Goal: Answer question/provide support: Share knowledge or assist other users

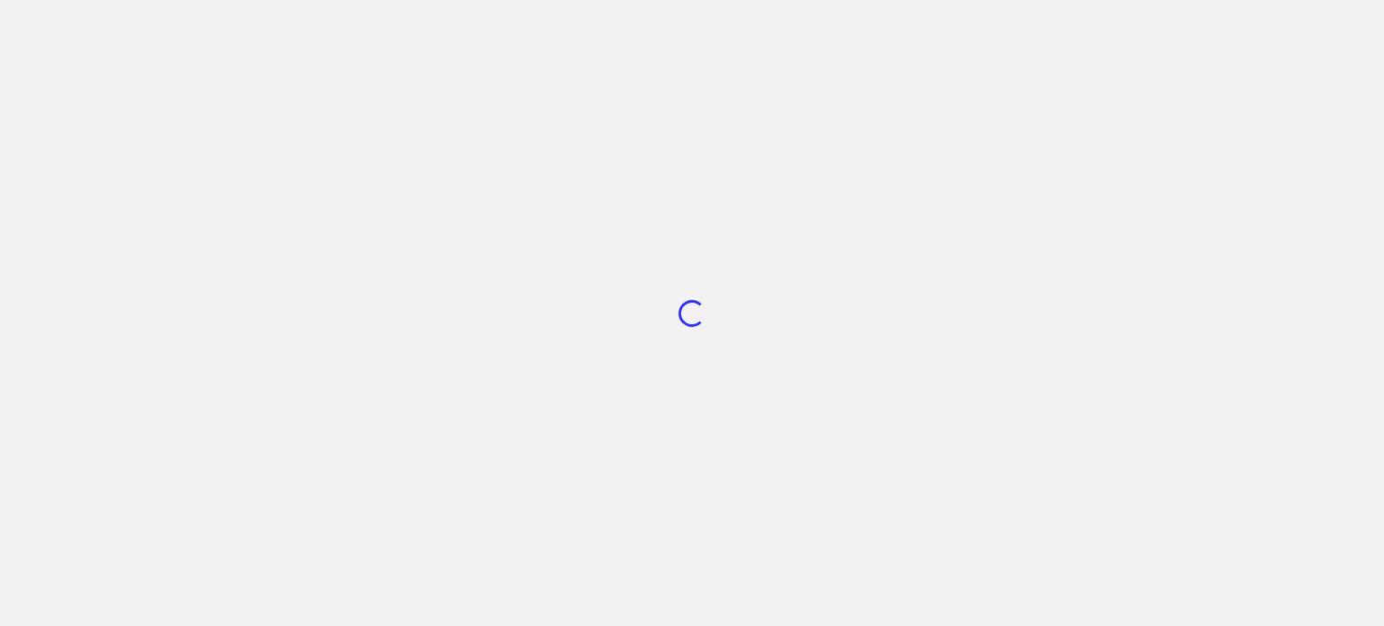
click at [576, 175] on div "Loading..." at bounding box center [692, 313] width 1384 height 626
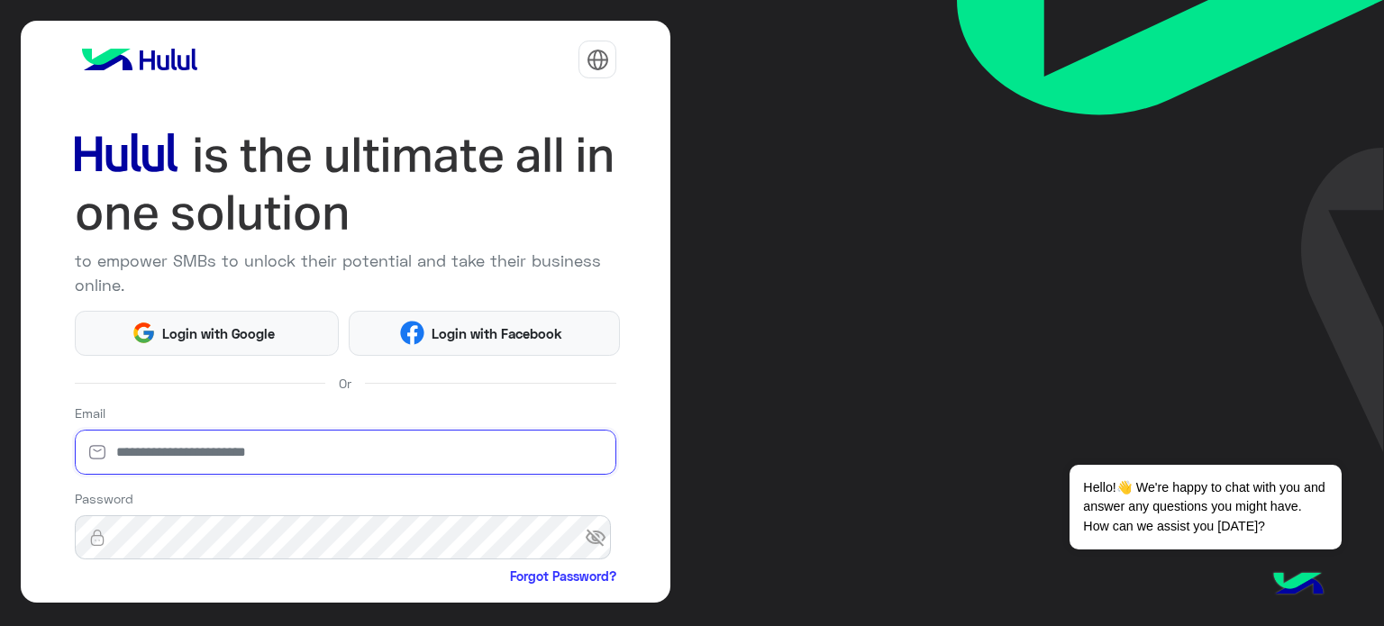
type input "**********"
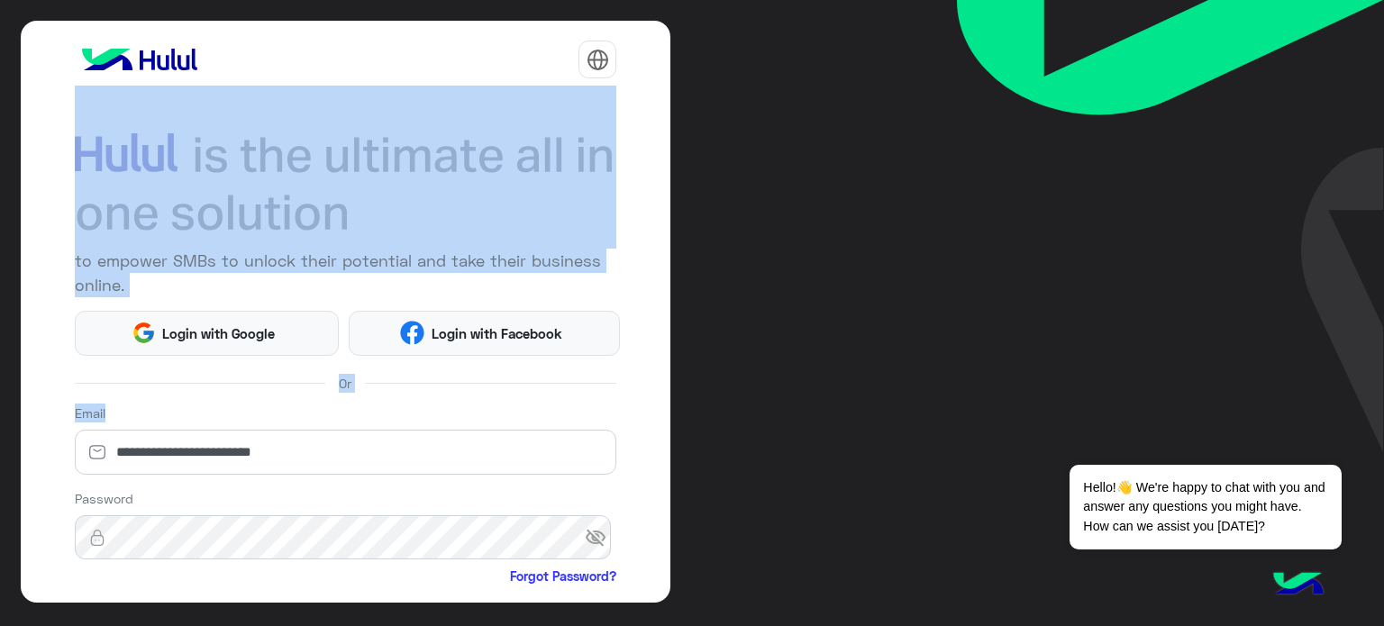
drag, startPoint x: 664, startPoint y: 216, endPoint x: 685, endPoint y: 385, distance: 169.7
click at [685, 385] on div "**********" at bounding box center [692, 313] width 1384 height 626
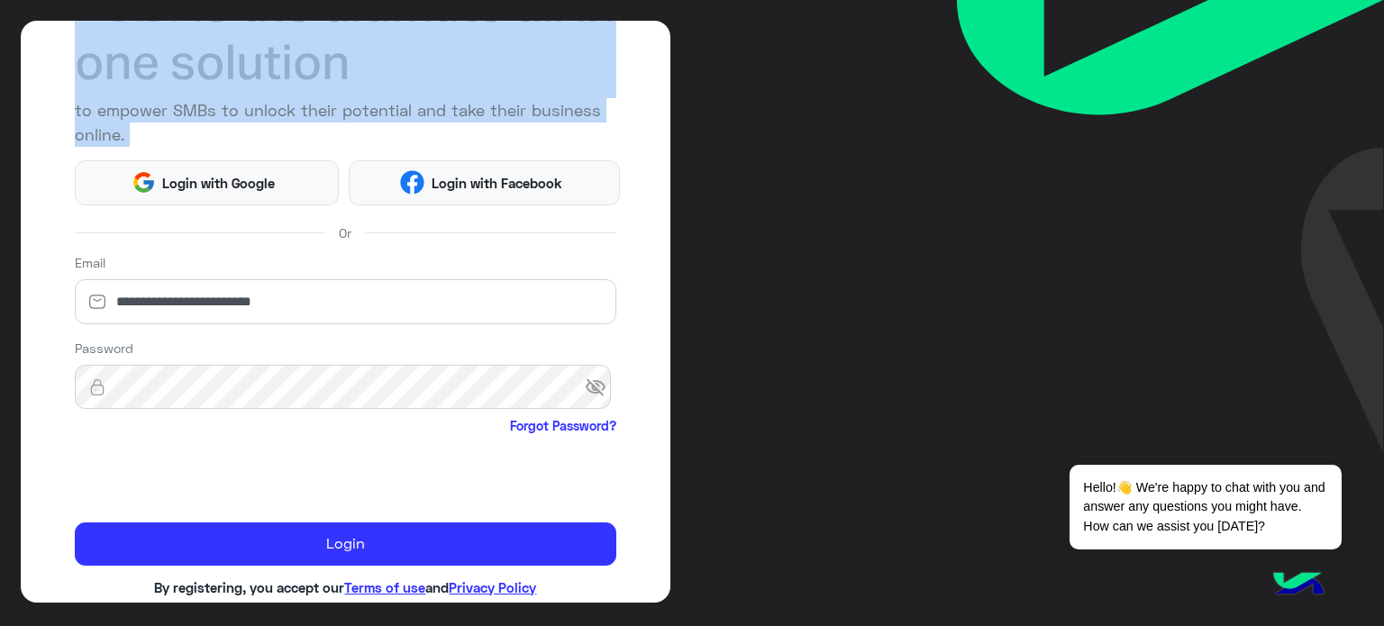
scroll to position [184, 0]
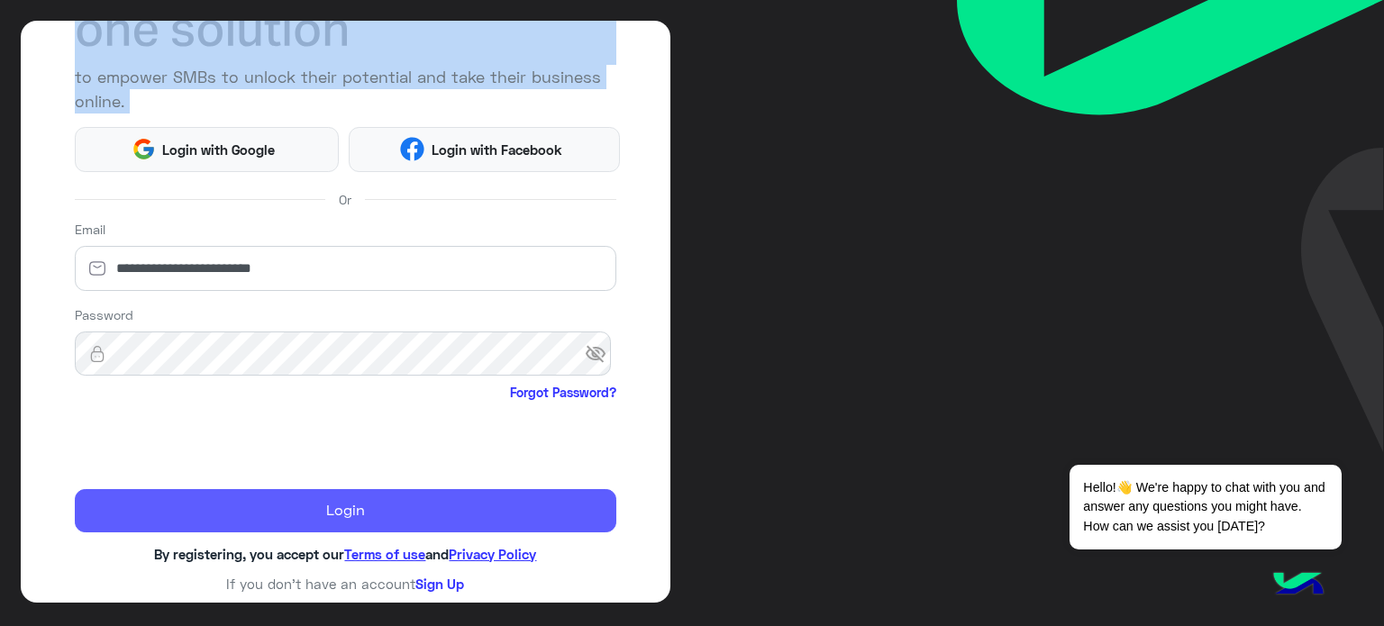
click at [305, 504] on button "Login" at bounding box center [346, 510] width 542 height 43
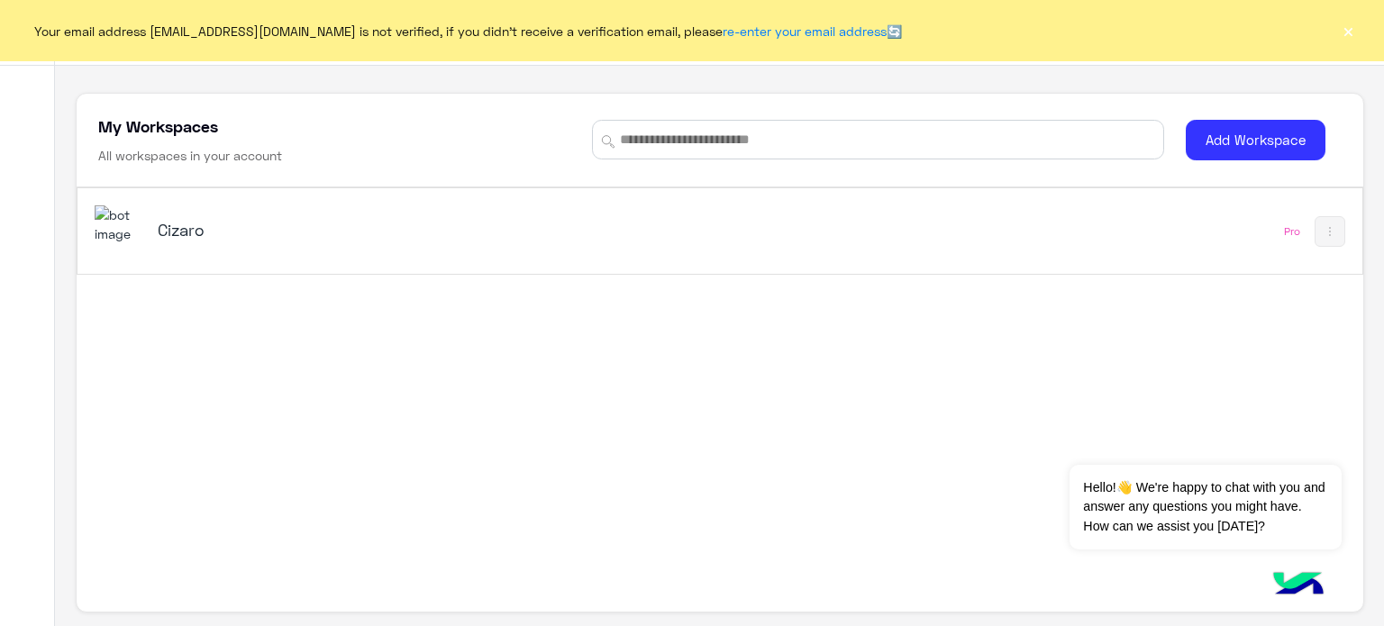
click at [177, 237] on h5 "Cizaro" at bounding box center [383, 230] width 450 height 22
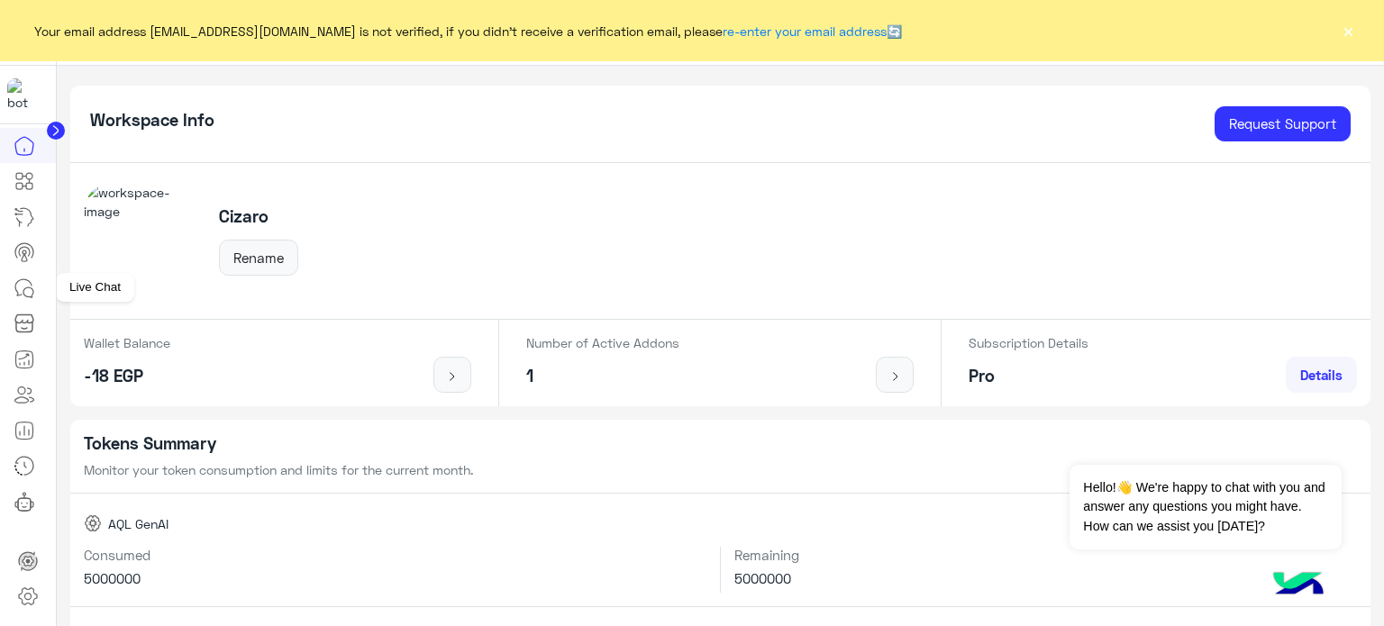
click at [25, 281] on icon at bounding box center [25, 288] width 22 height 22
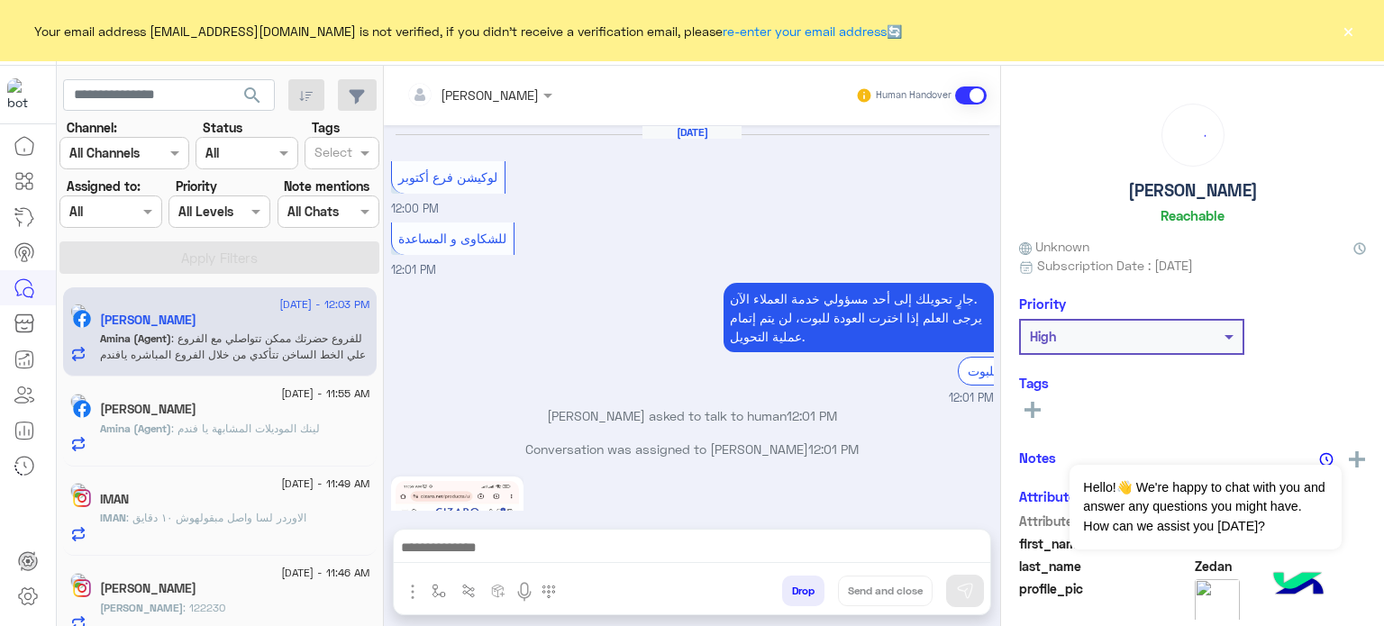
scroll to position [504, 0]
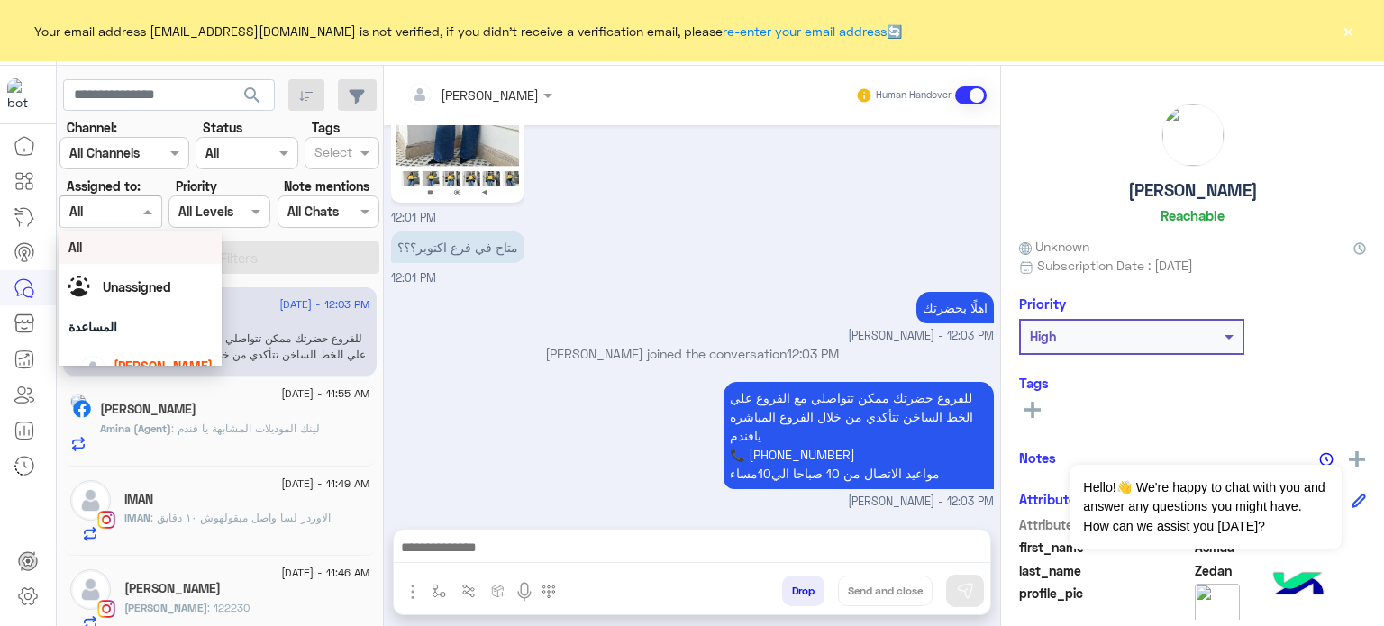
click at [97, 214] on input "text" at bounding box center [89, 212] width 41 height 19
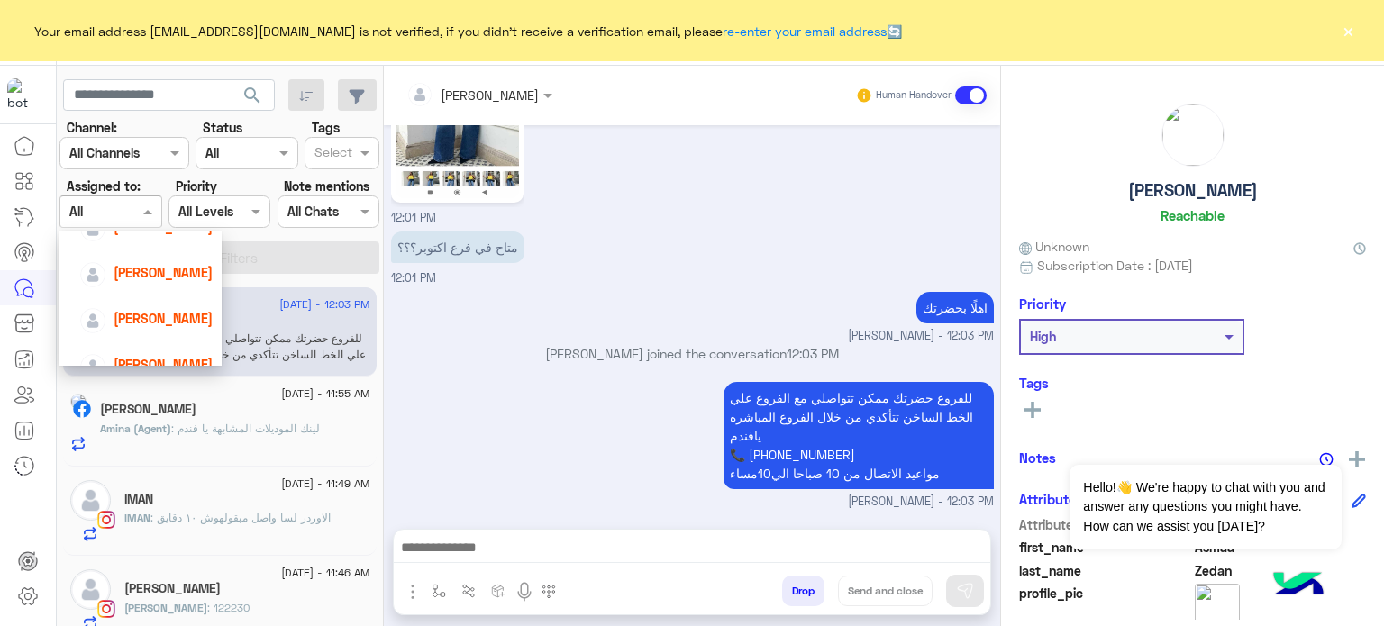
scroll to position [180, 0]
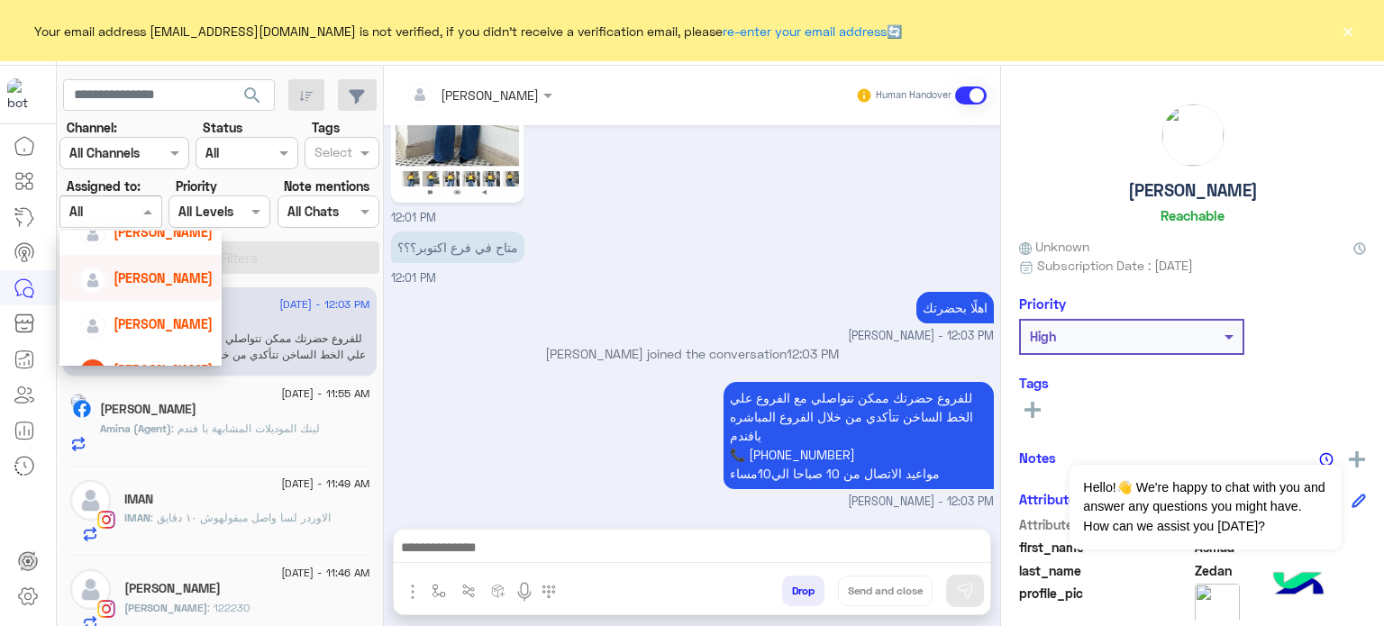
click at [157, 280] on span "[PERSON_NAME]" at bounding box center [162, 277] width 99 height 15
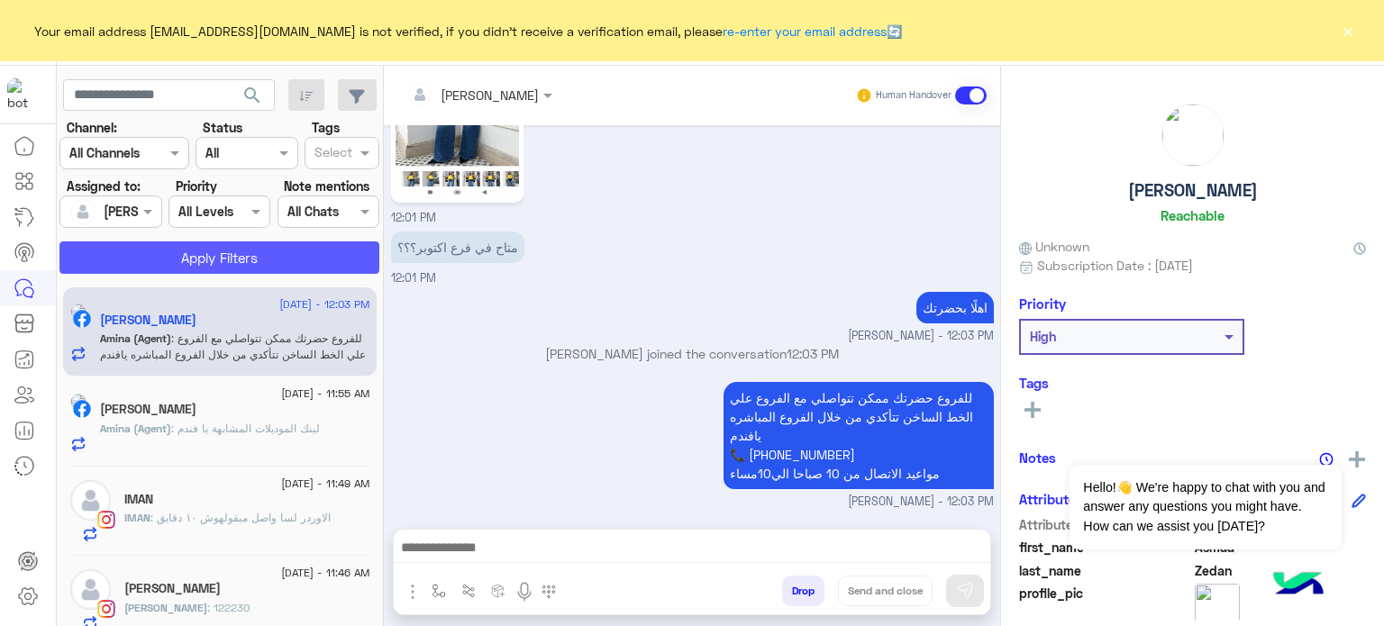
click at [238, 262] on button "Apply Filters" at bounding box center [219, 257] width 320 height 32
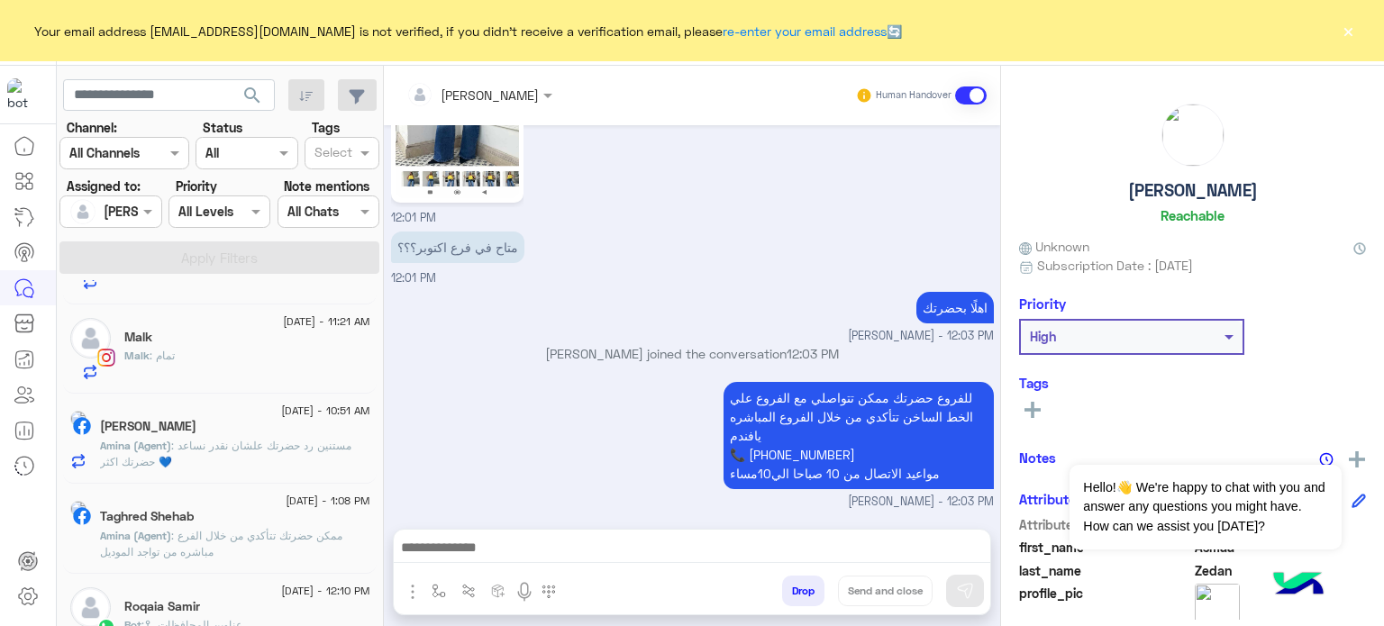
scroll to position [0, 0]
